Goal: Task Accomplishment & Management: Manage account settings

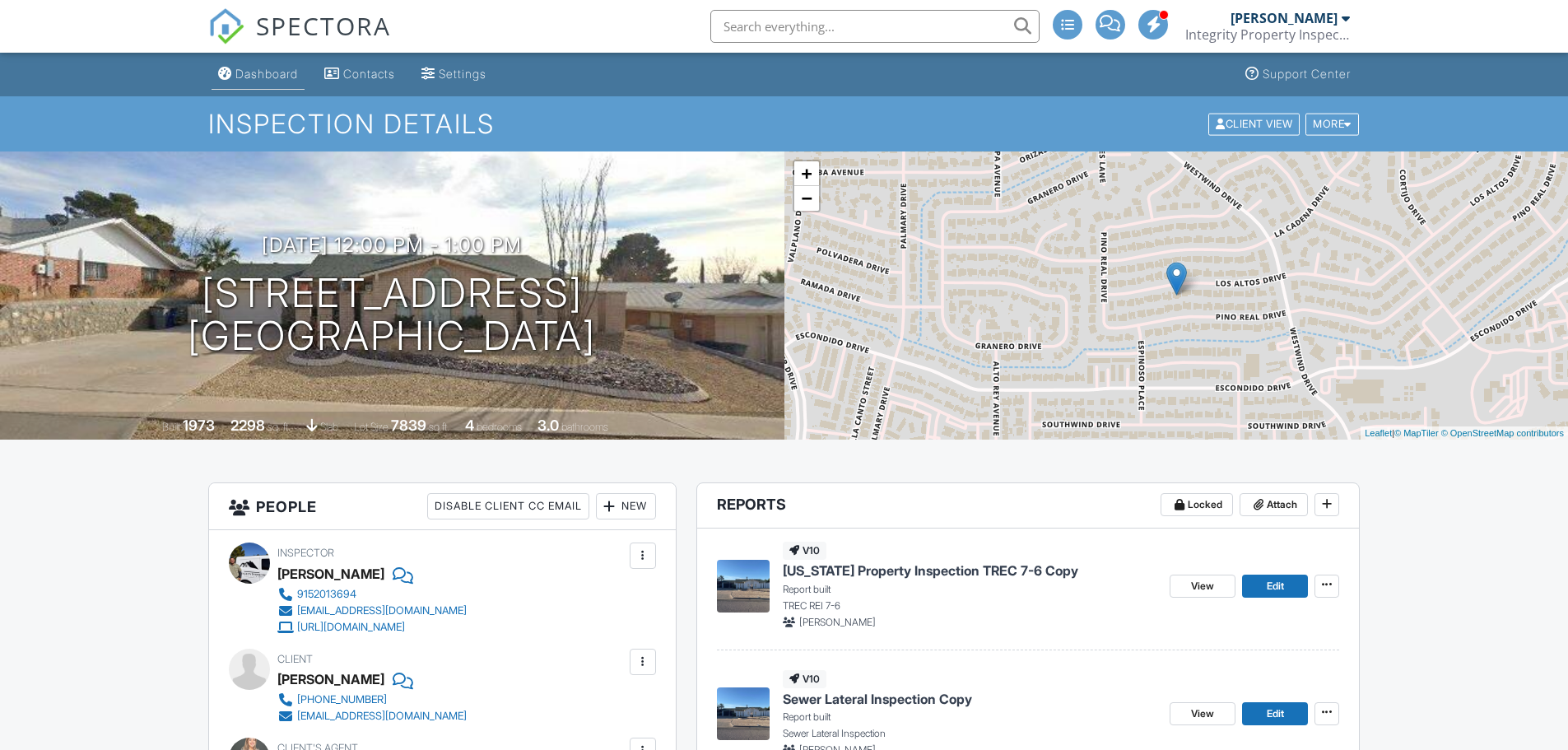
click at [261, 73] on div "Dashboard" at bounding box center [266, 74] width 62 height 14
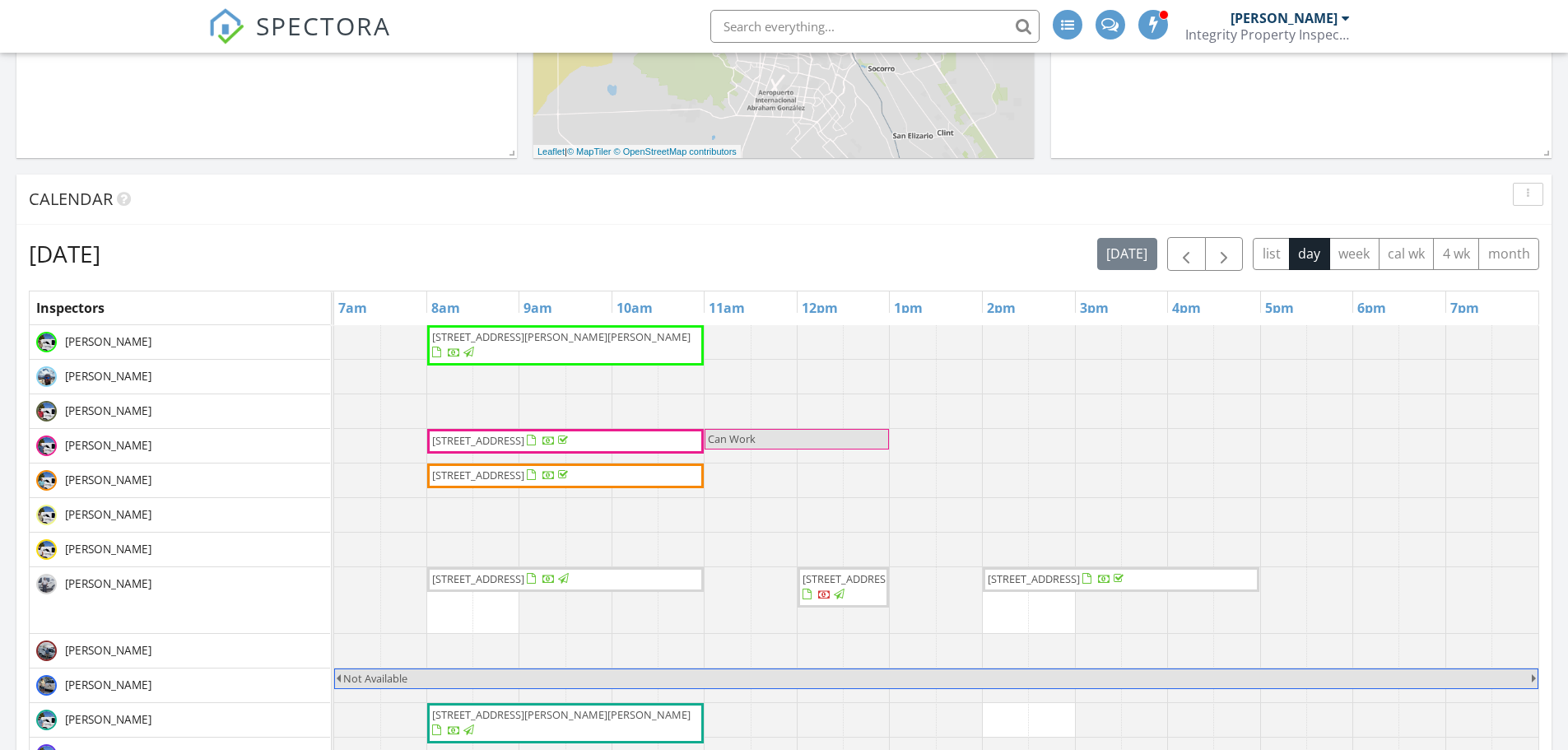
scroll to position [494, 0]
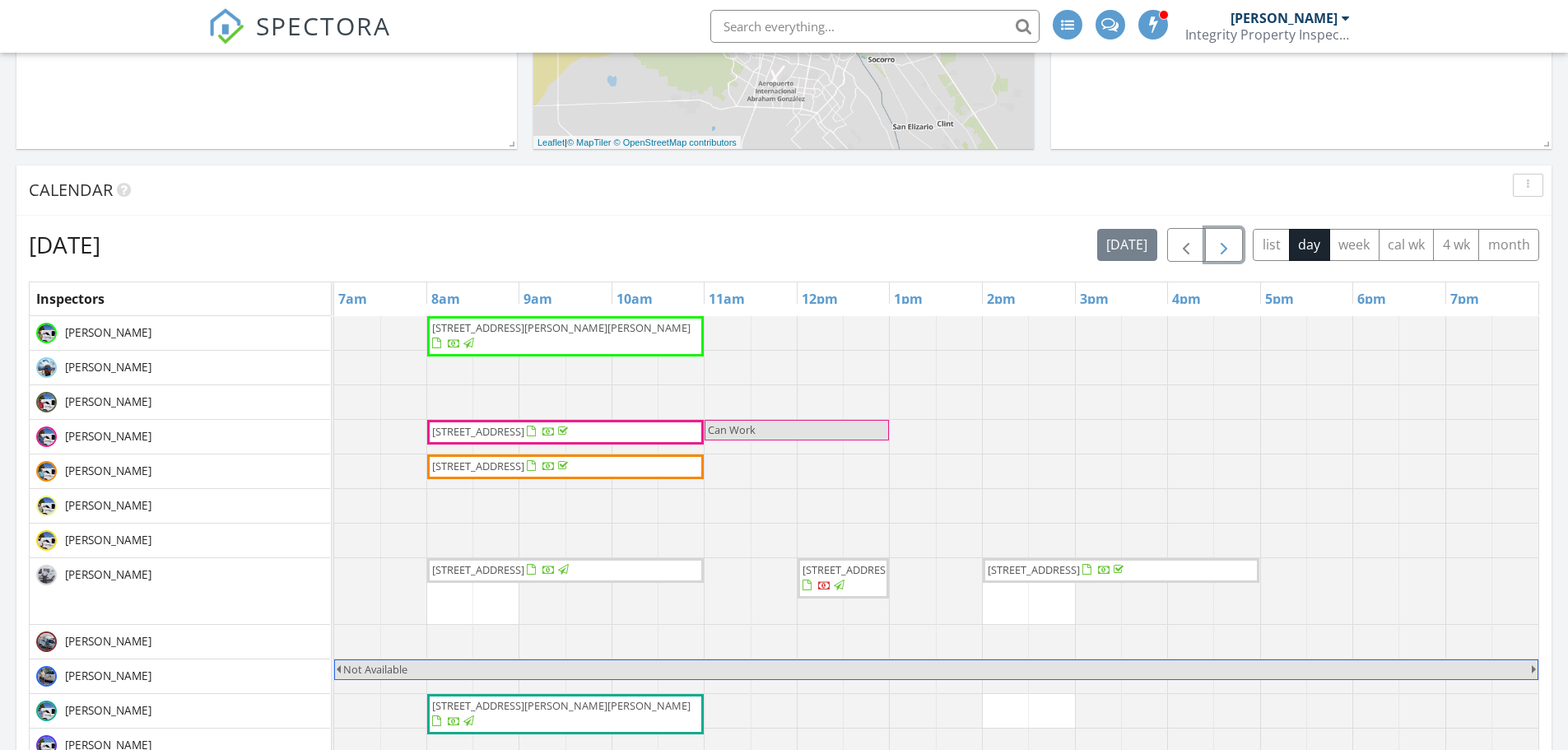
click at [1225, 245] on span "button" at bounding box center [1224, 245] width 19 height 19
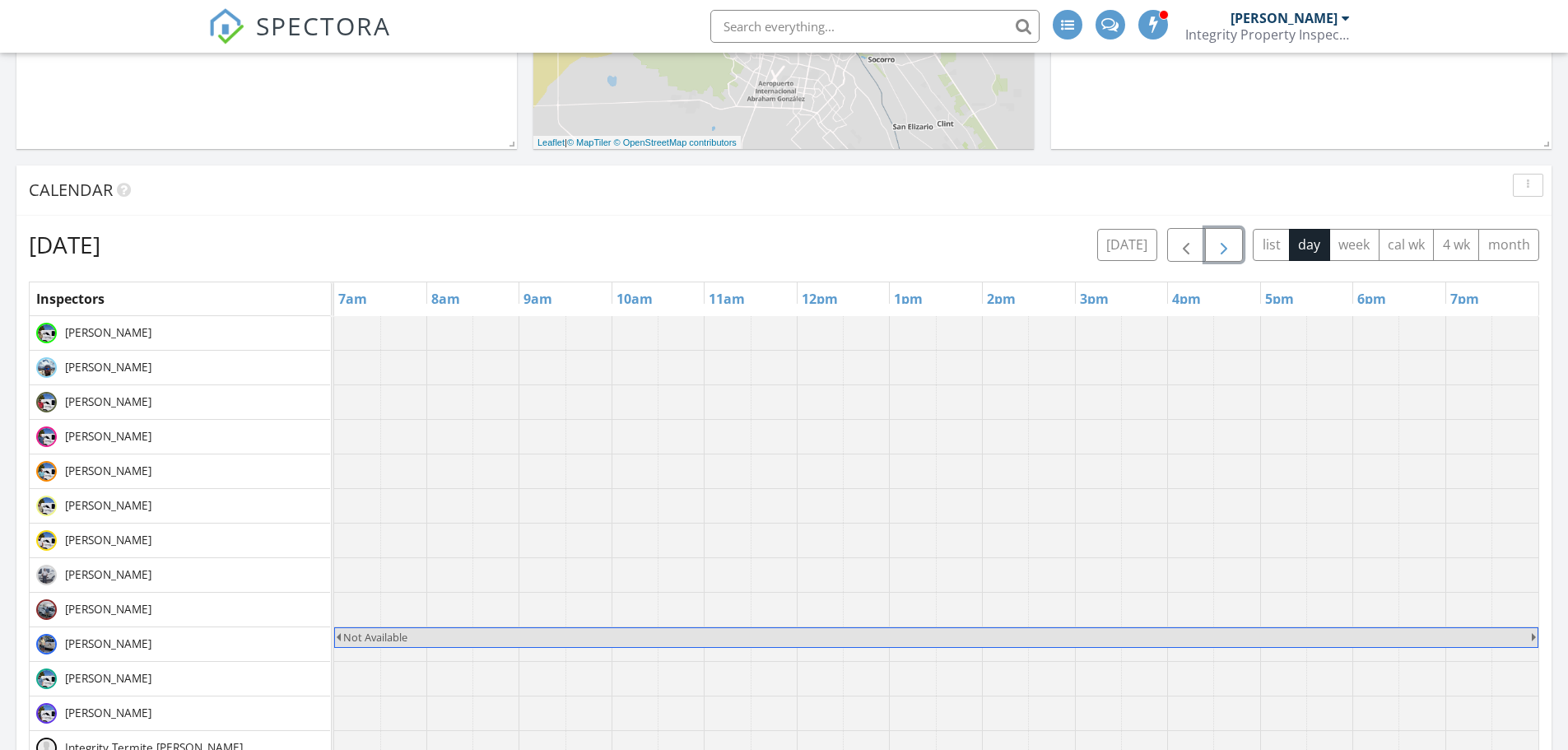
click at [1221, 243] on span "button" at bounding box center [1224, 245] width 19 height 19
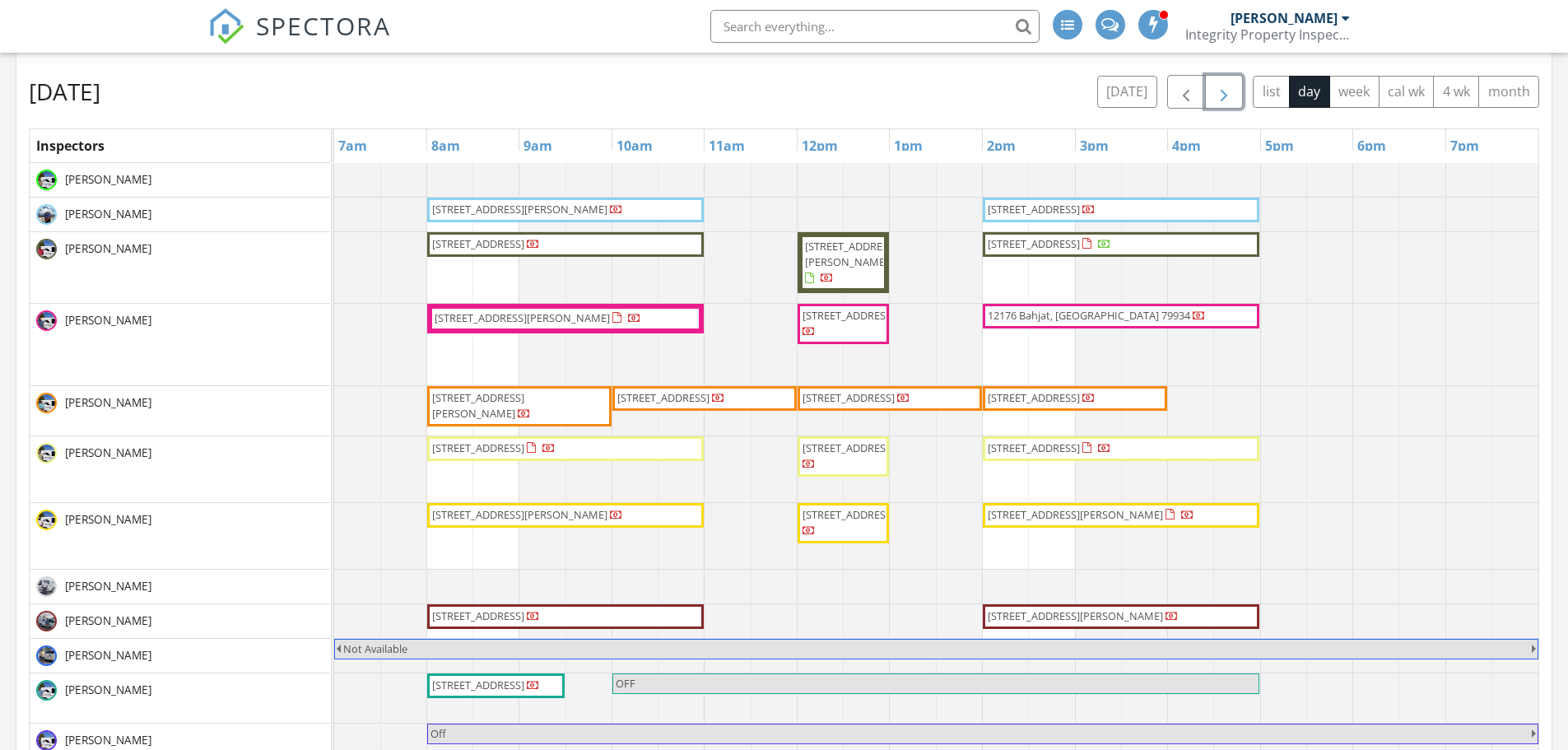
scroll to position [659, 0]
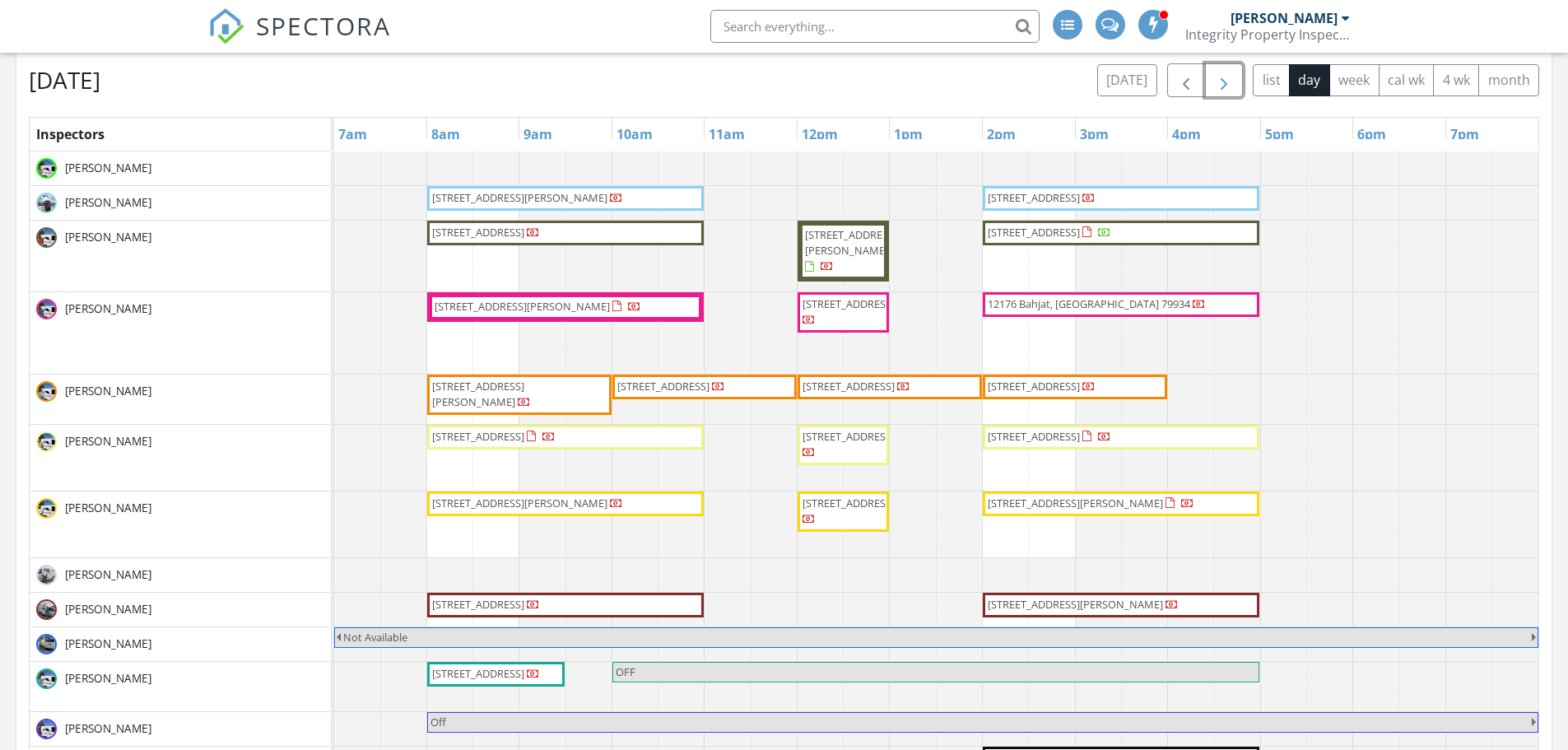
click at [1224, 82] on span "button" at bounding box center [1224, 81] width 19 height 19
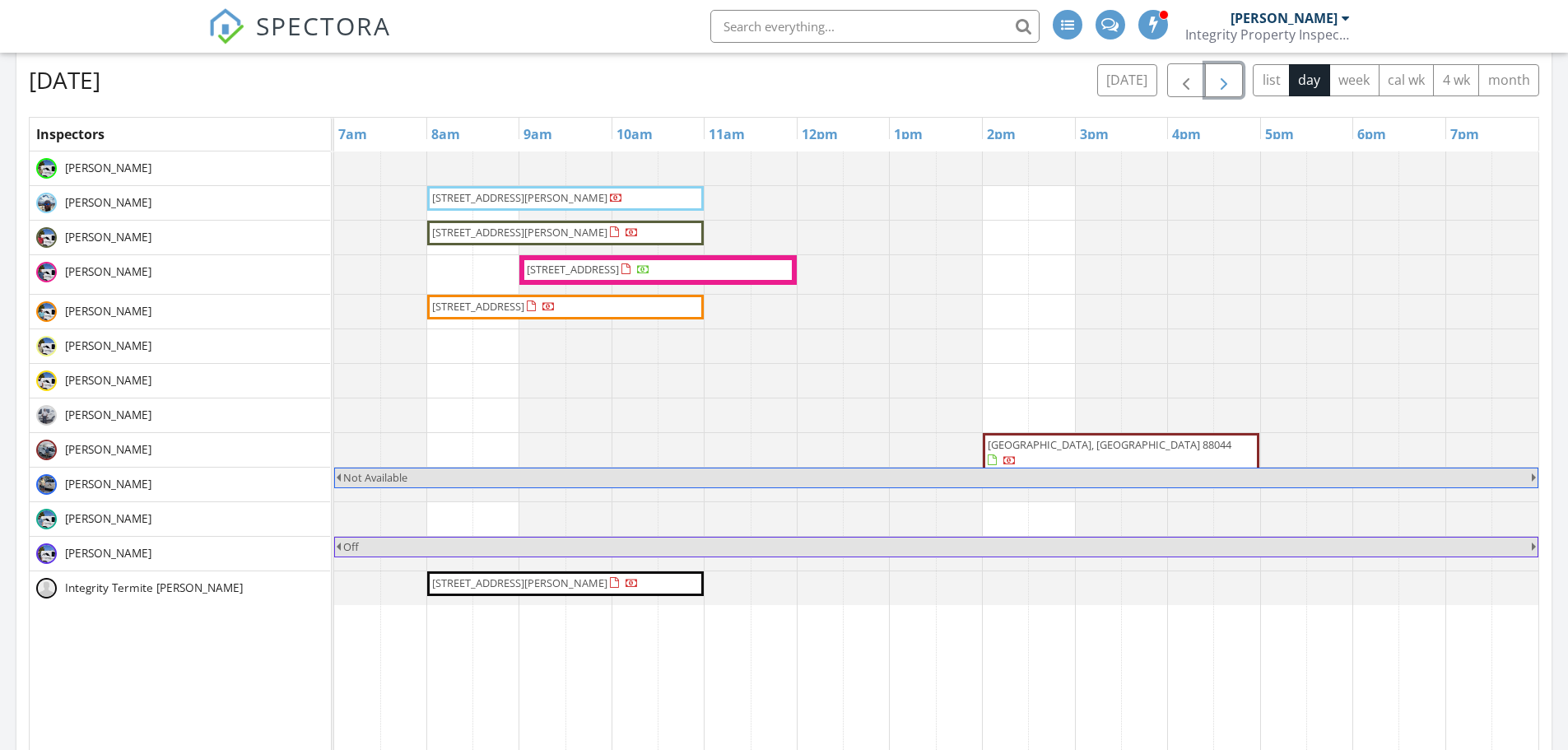
click at [1224, 83] on span "button" at bounding box center [1224, 81] width 19 height 19
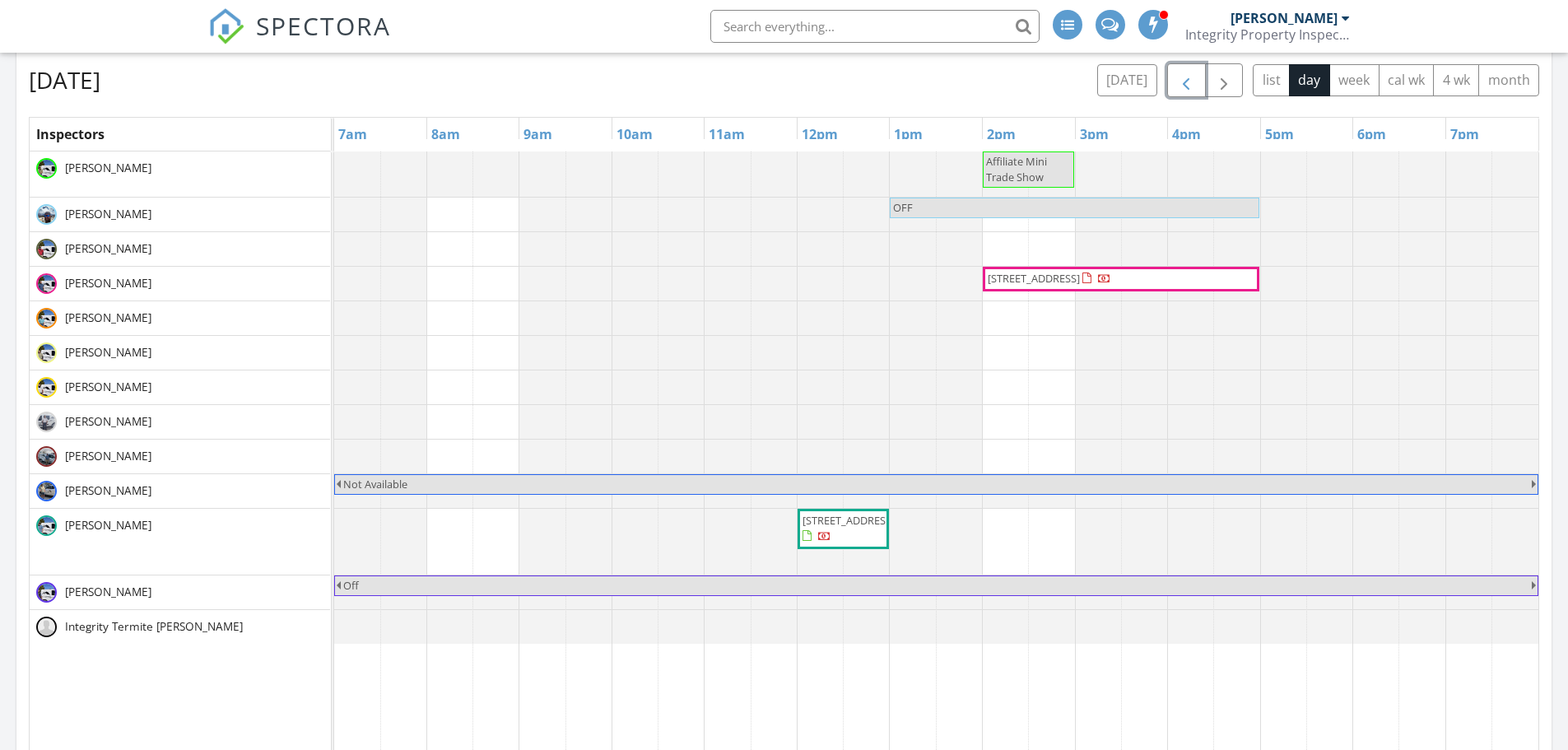
click at [1184, 72] on span "button" at bounding box center [1186, 81] width 19 height 19
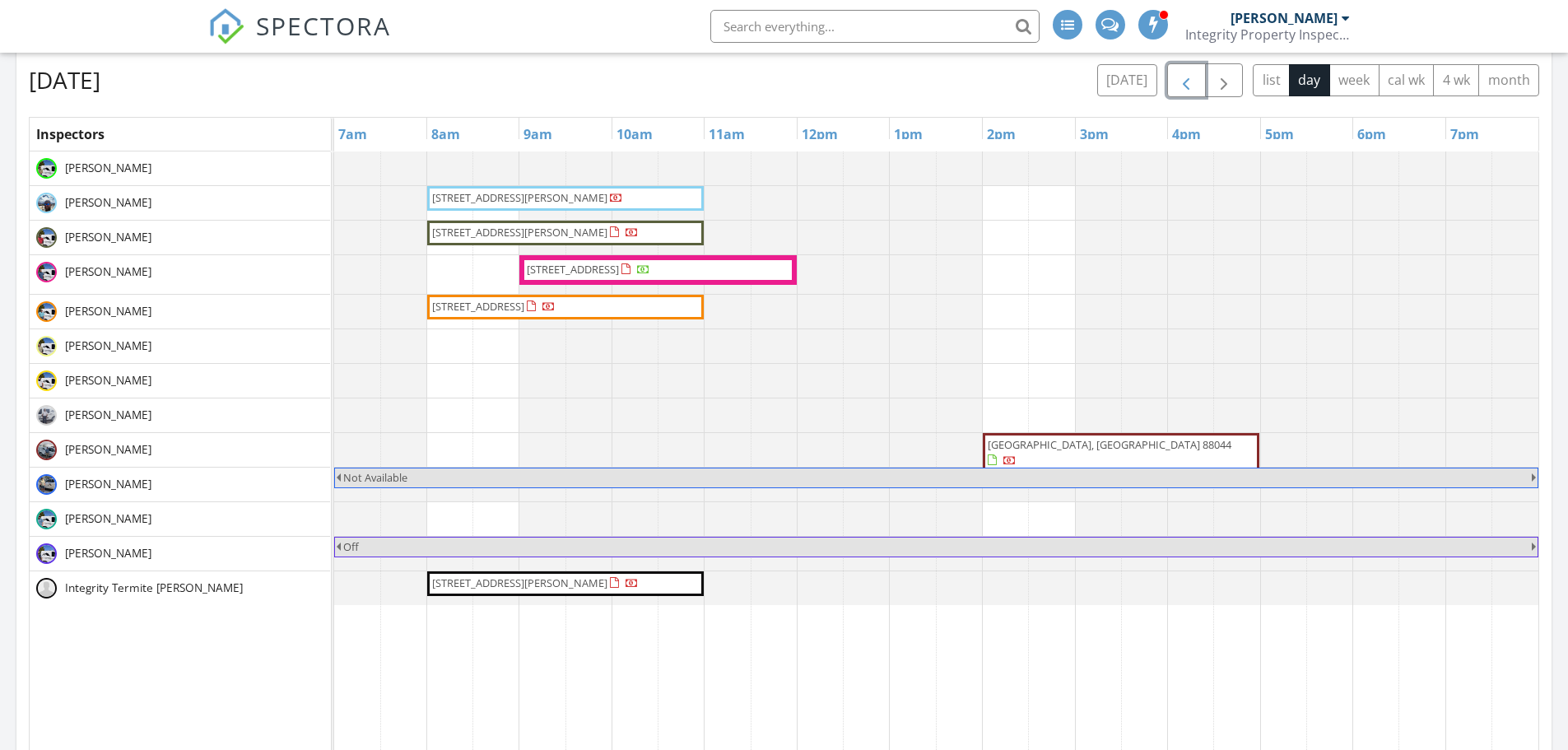
click at [1184, 73] on span "button" at bounding box center [1186, 81] width 19 height 19
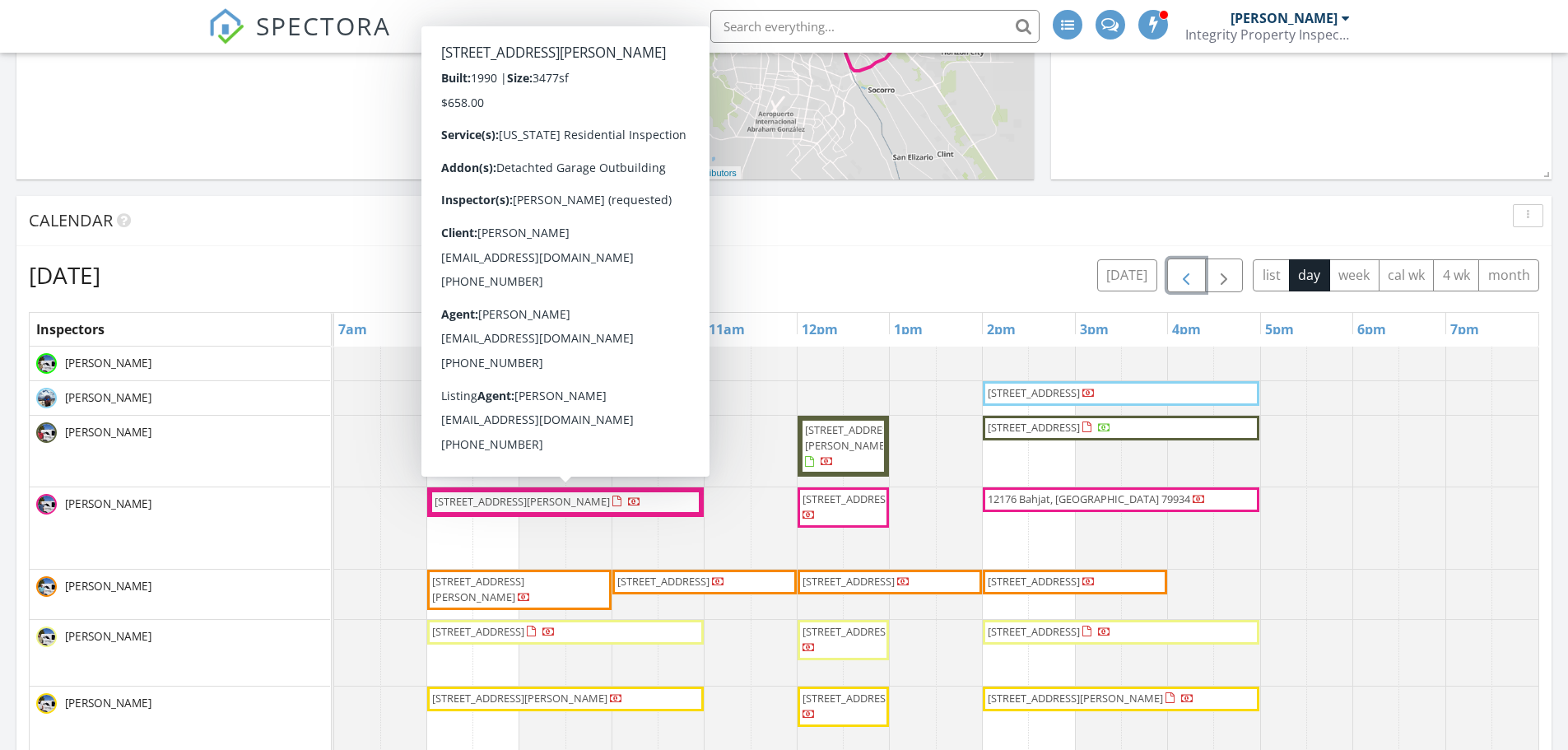
scroll to position [412, 0]
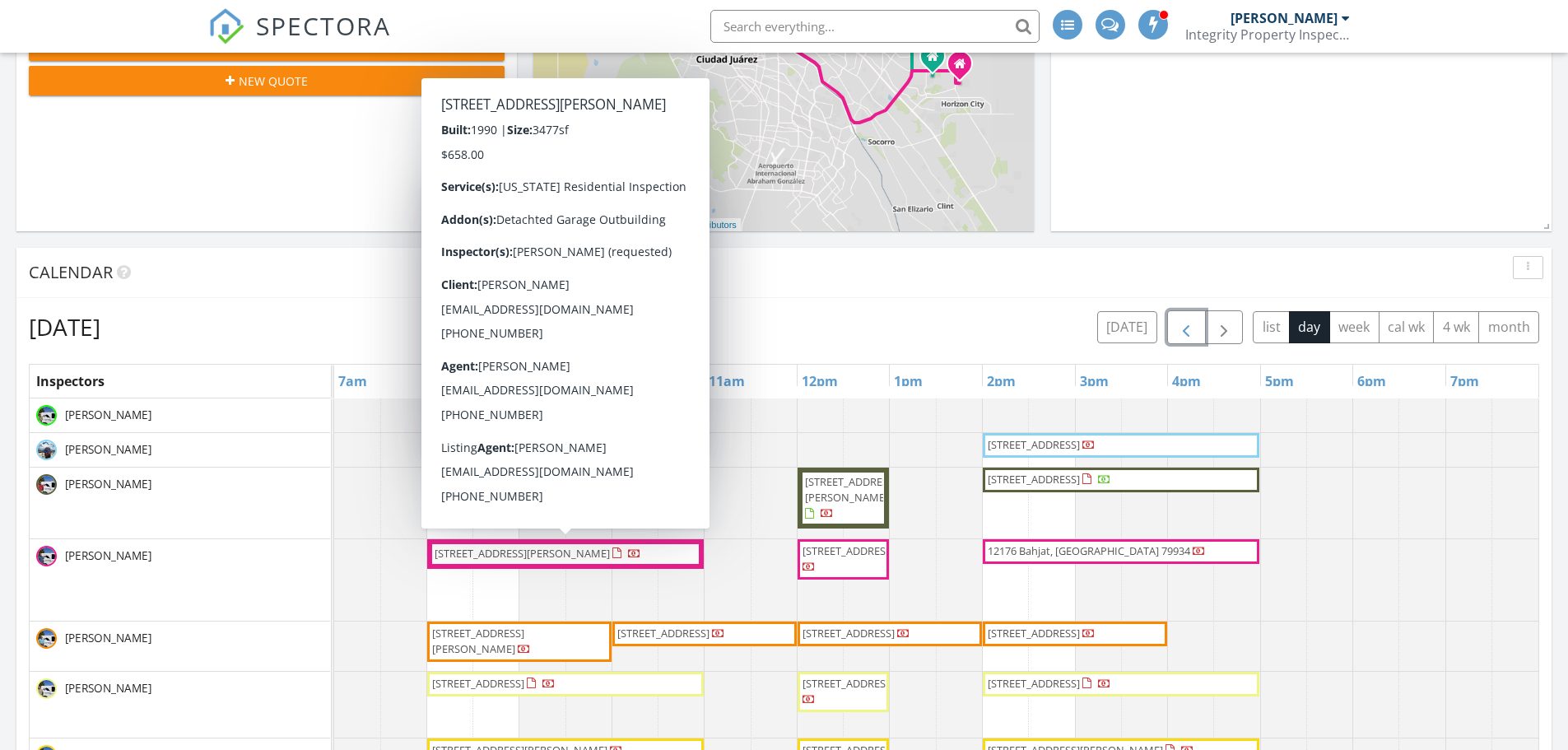
click at [569, 554] on span "509 Leslie Ward Ct, El Paso 79922" at bounding box center [522, 553] width 176 height 15
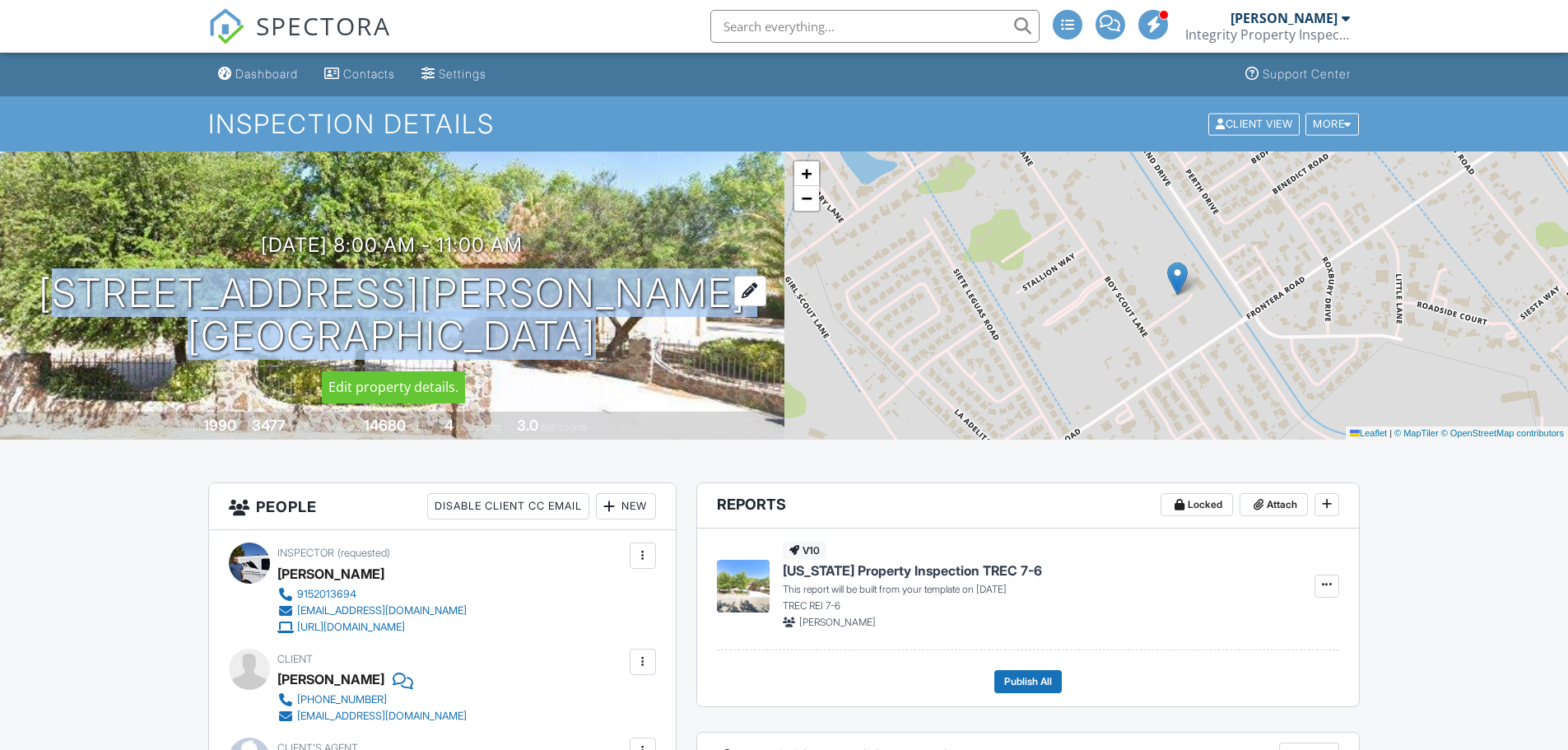
drag, startPoint x: 191, startPoint y: 285, endPoint x: 586, endPoint y: 305, distance: 395.5
click at [586, 305] on h1 "509 Leslie Ward Ct El Paso, TX 79922" at bounding box center [392, 314] width 707 height 87
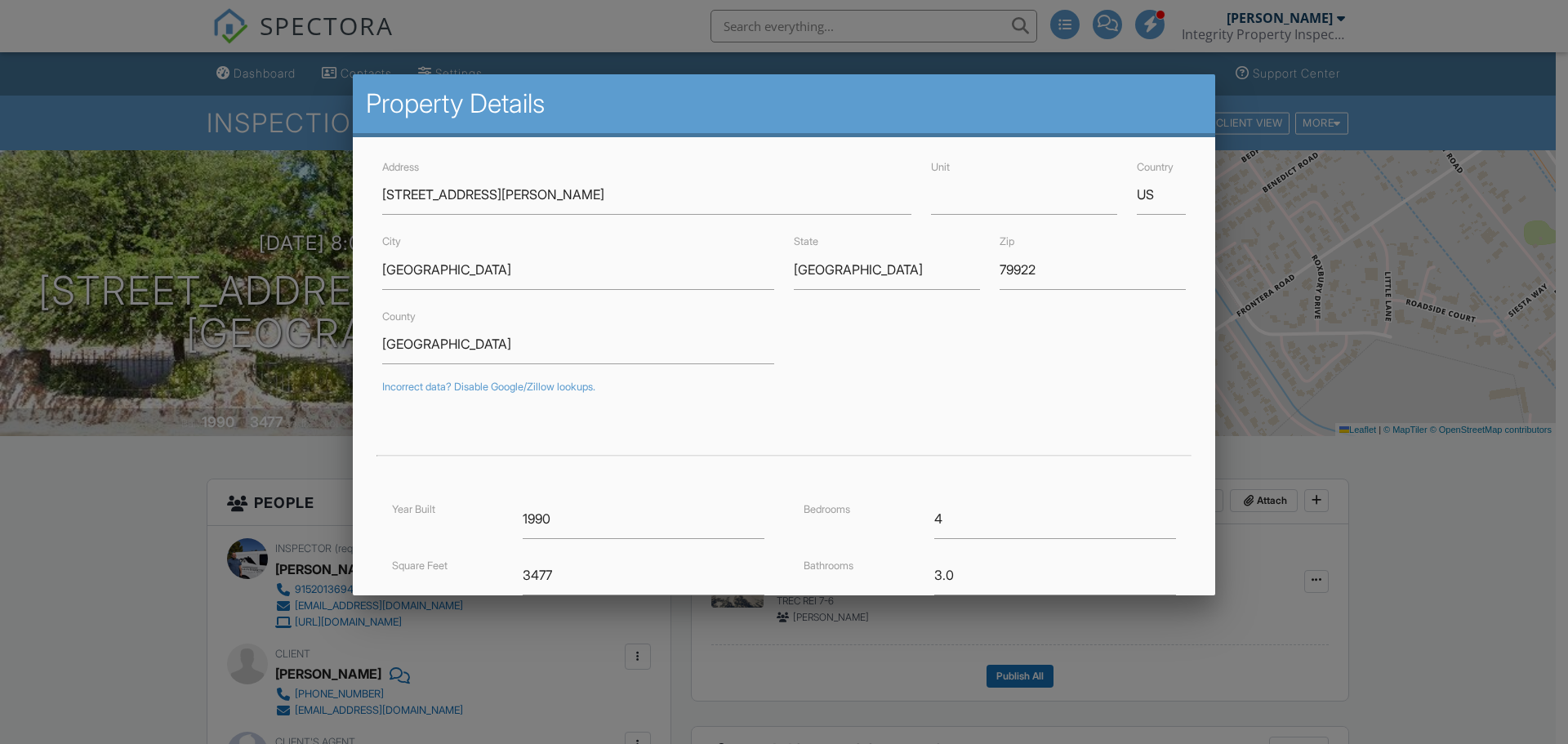
click at [608, 10] on div at bounding box center [784, 383] width 1568 height 930
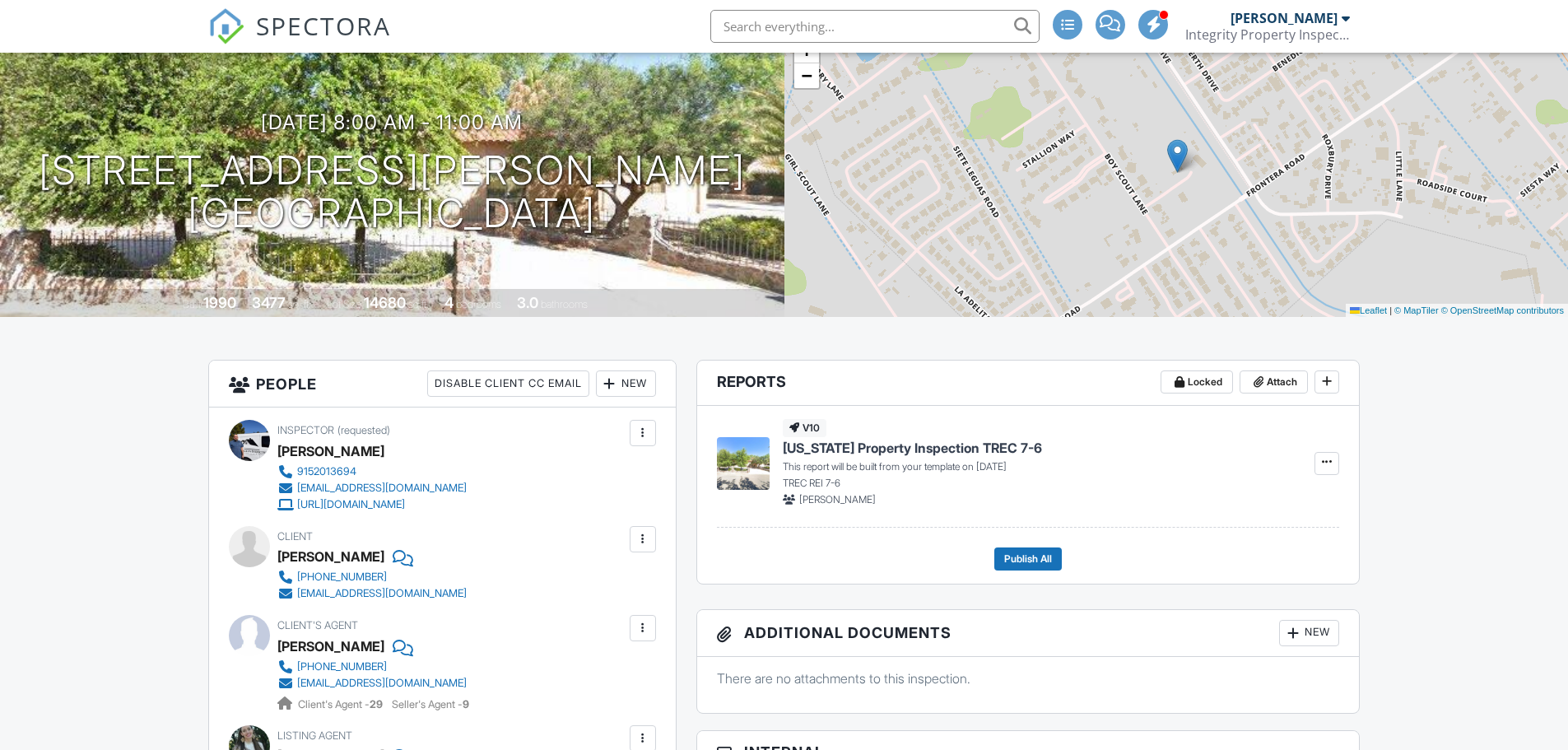
scroll to position [329, 0]
